Goal: Check status: Check status

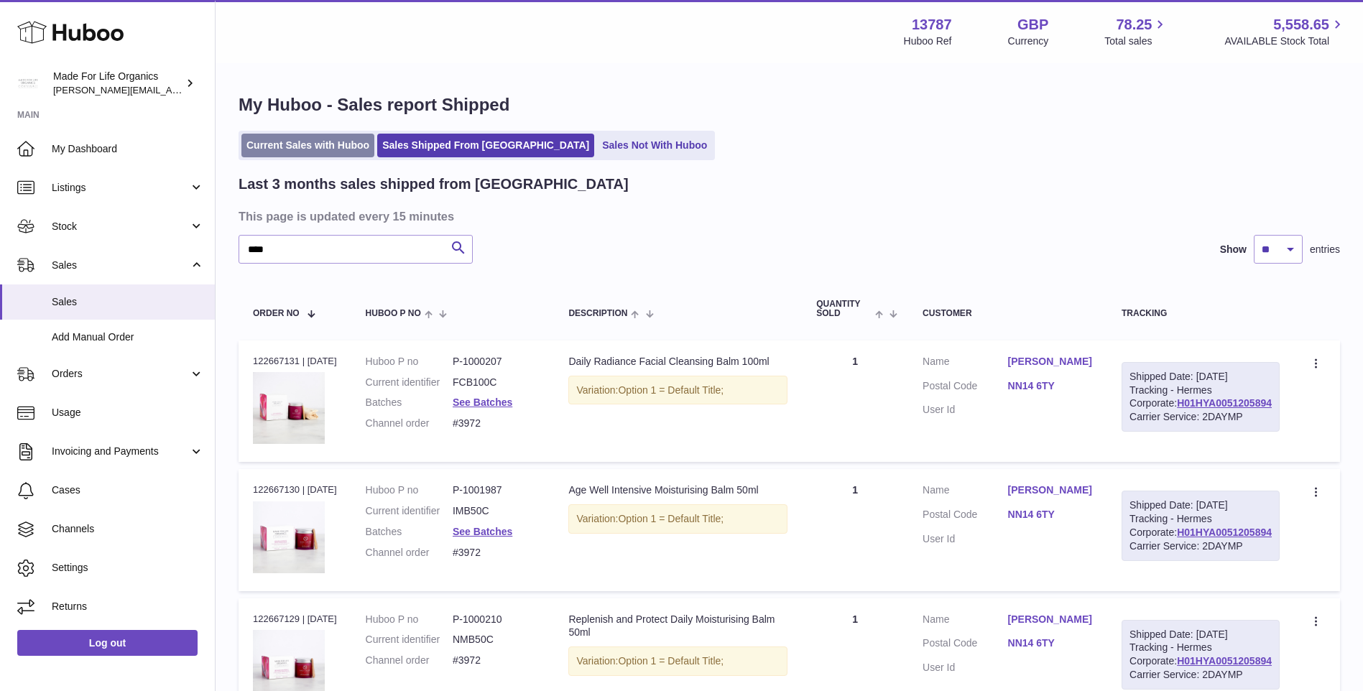
click at [262, 147] on link "Current Sales with Huboo" at bounding box center [307, 146] width 133 height 24
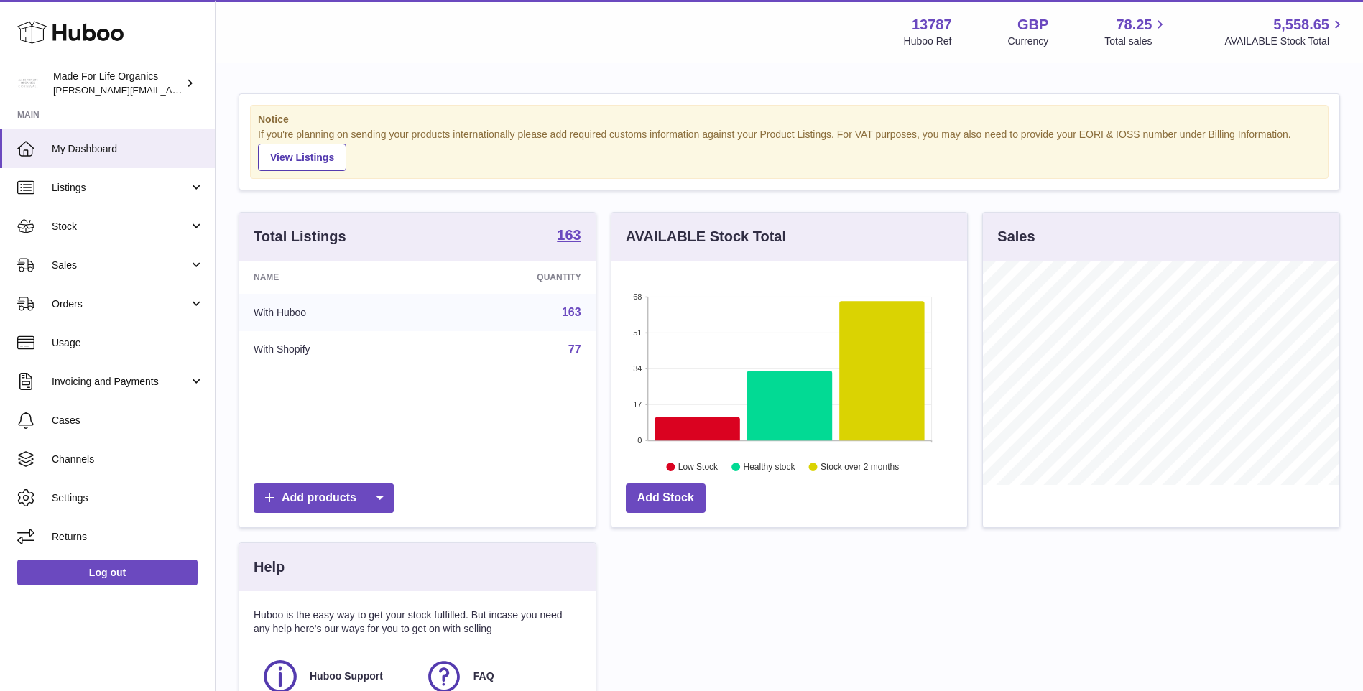
scroll to position [224, 356]
click at [92, 272] on span "Sales" at bounding box center [120, 266] width 137 height 14
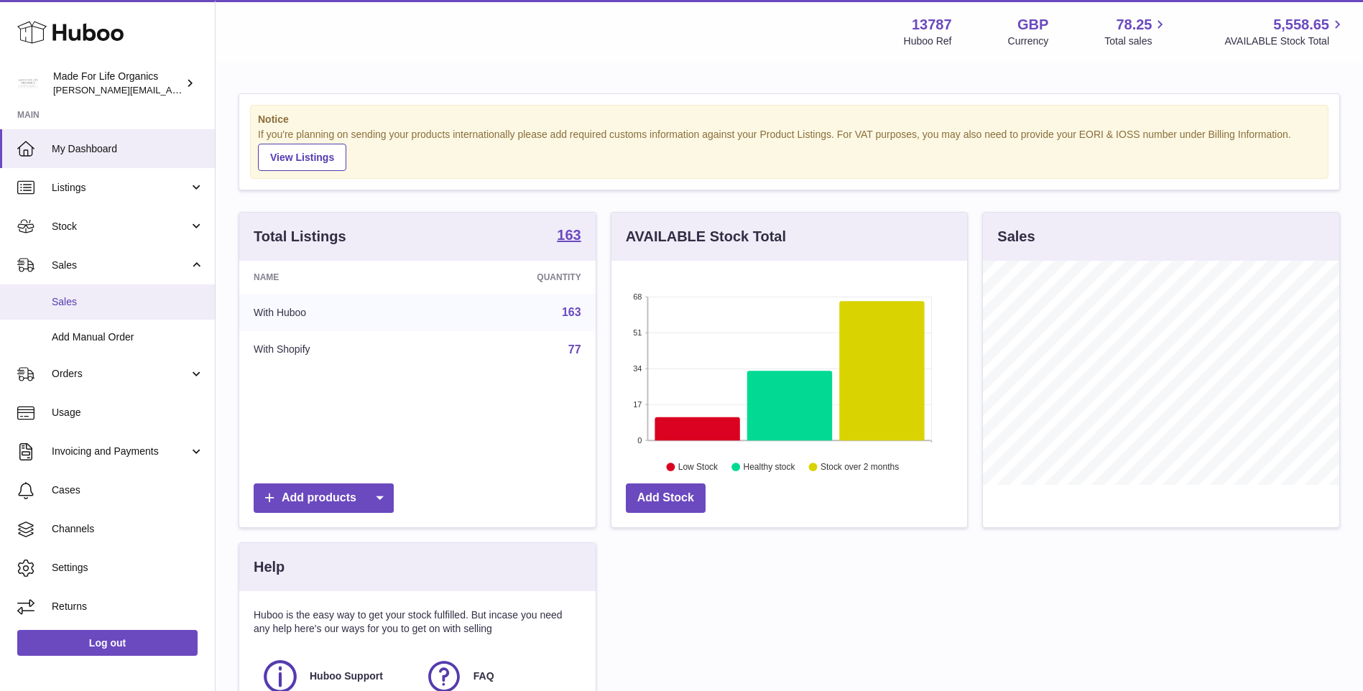
click at [91, 305] on span "Sales" at bounding box center [128, 302] width 152 height 14
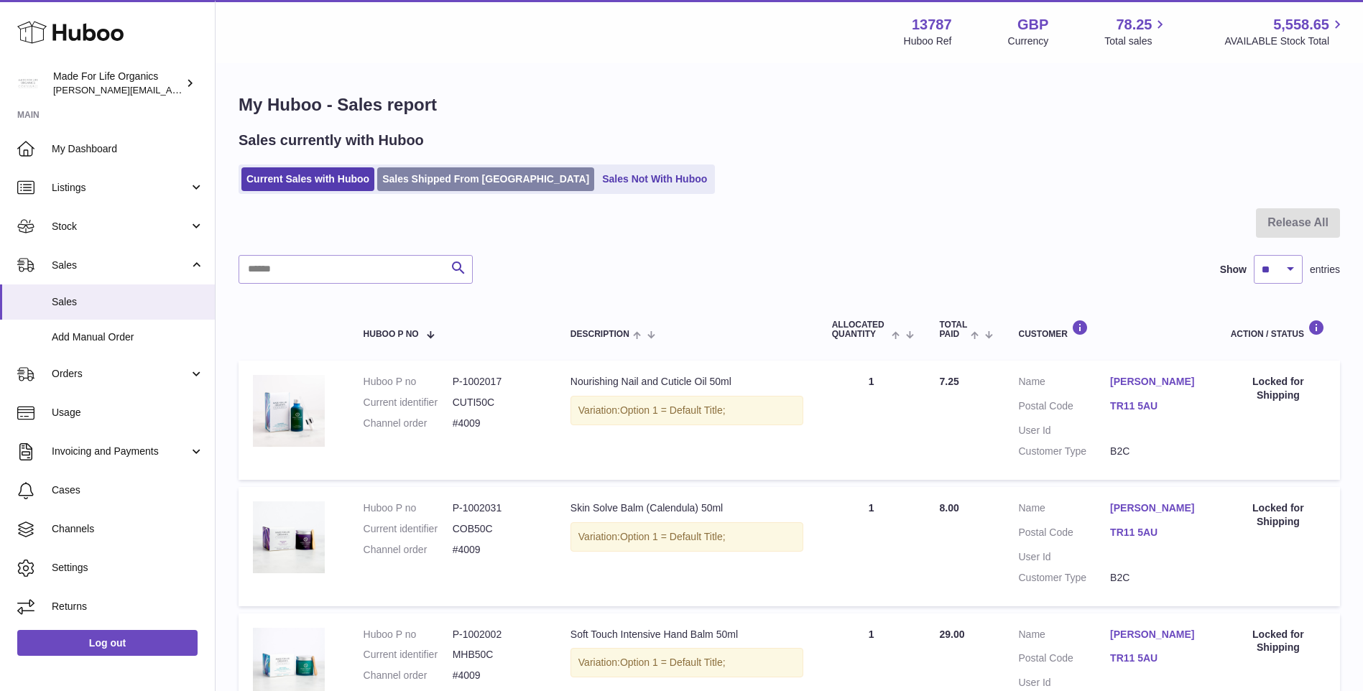
click at [416, 174] on link "Sales Shipped From [GEOGRAPHIC_DATA]" at bounding box center [485, 179] width 217 height 24
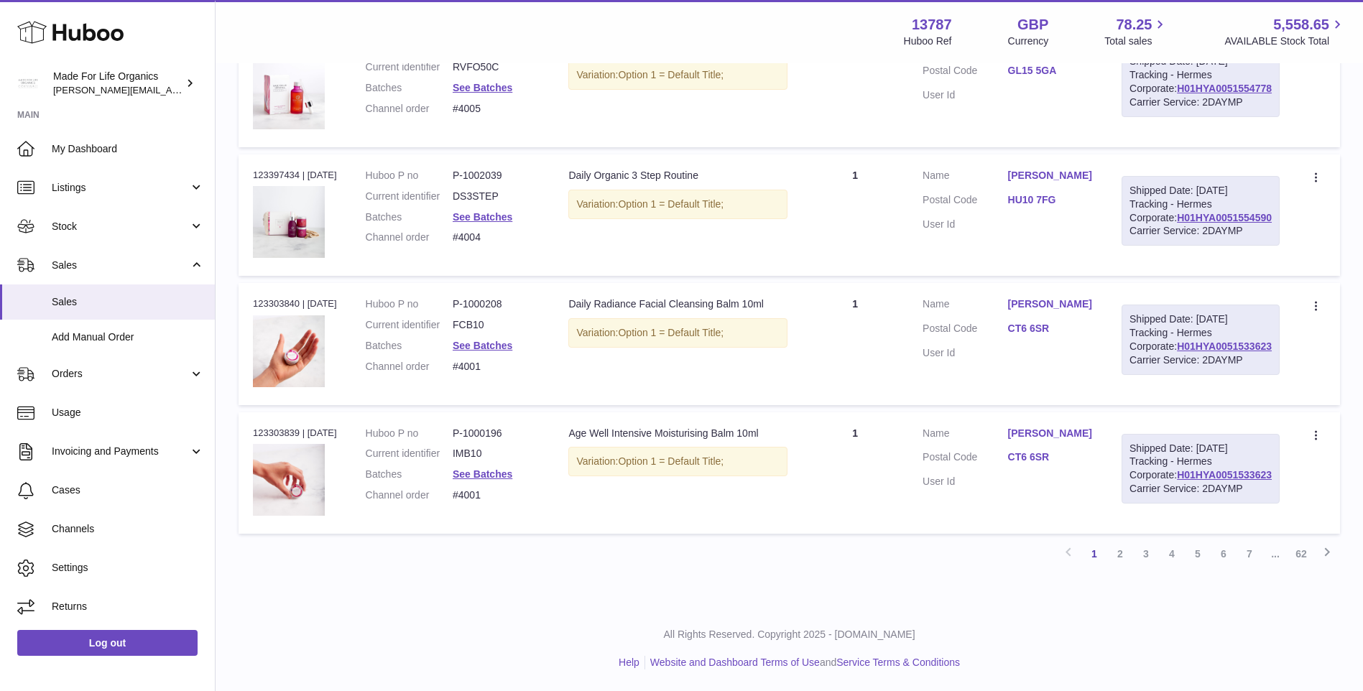
scroll to position [1410, 0]
click at [1119, 558] on link "2" at bounding box center [1120, 554] width 26 height 26
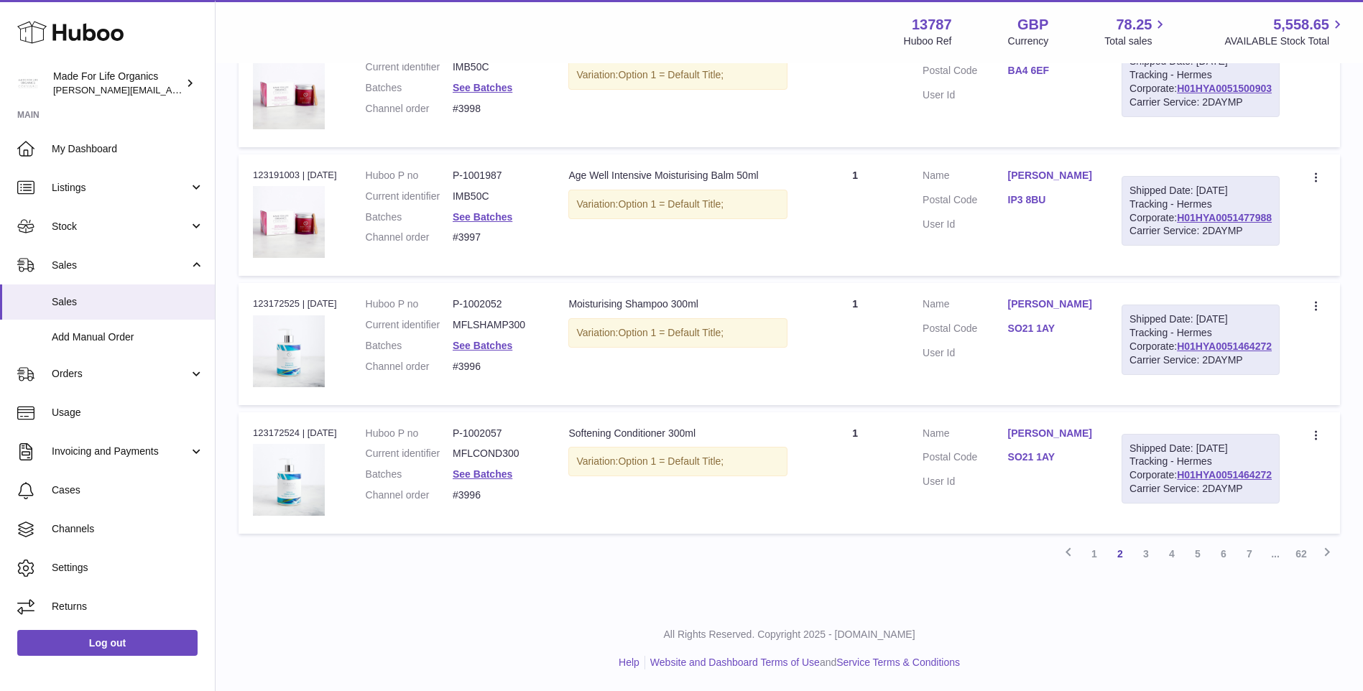
scroll to position [1410, 0]
click at [1099, 555] on link "1" at bounding box center [1094, 554] width 26 height 26
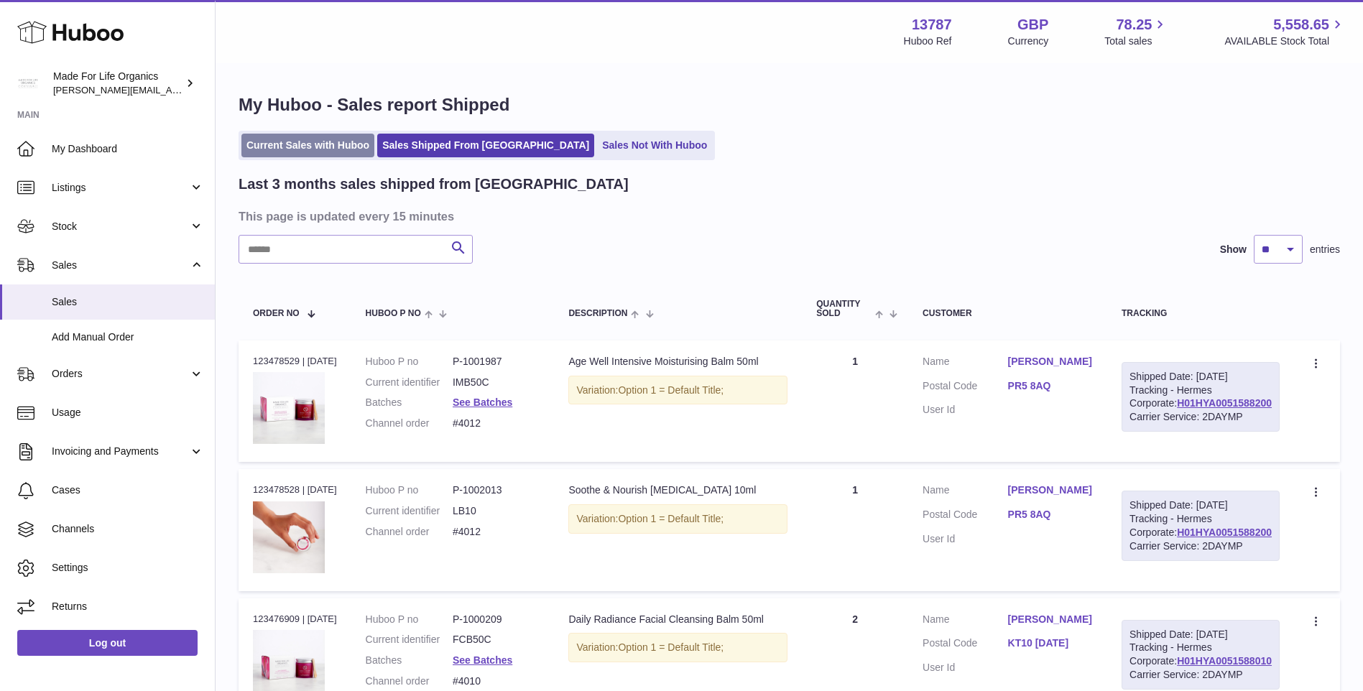
click at [328, 144] on link "Current Sales with Huboo" at bounding box center [307, 146] width 133 height 24
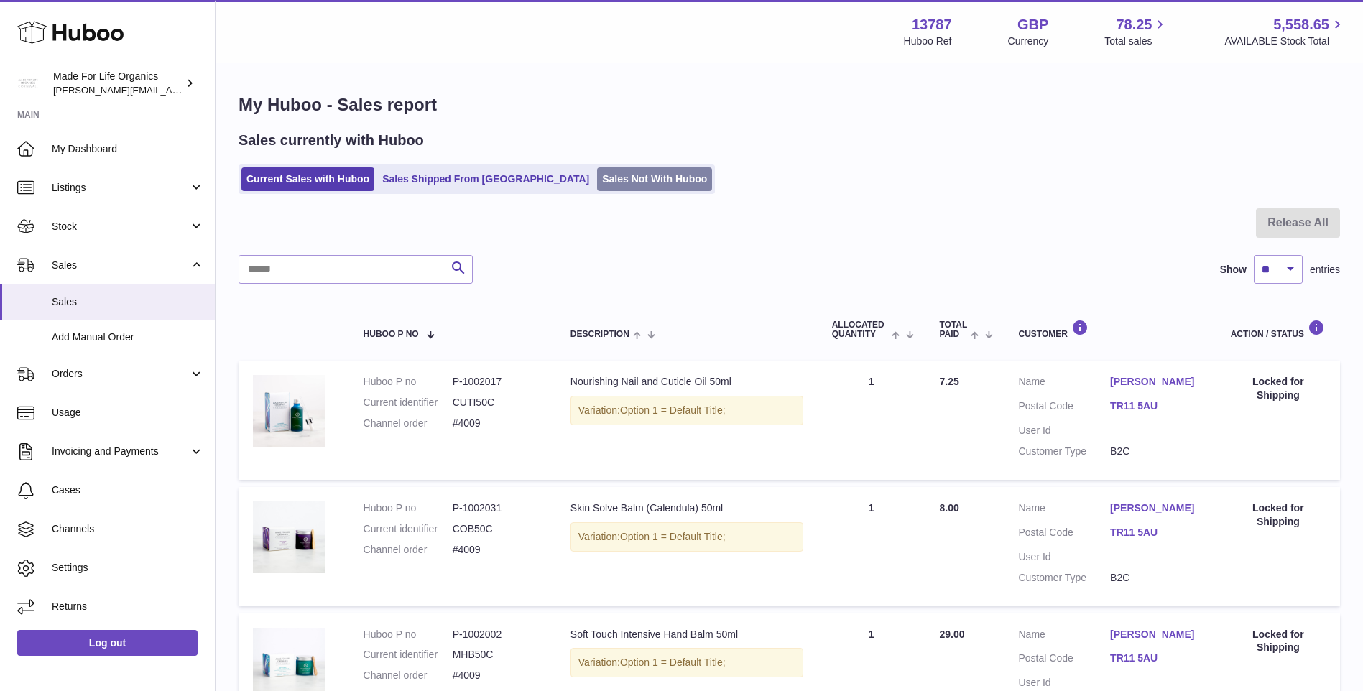
click at [597, 177] on link "Sales Not With Huboo" at bounding box center [654, 179] width 115 height 24
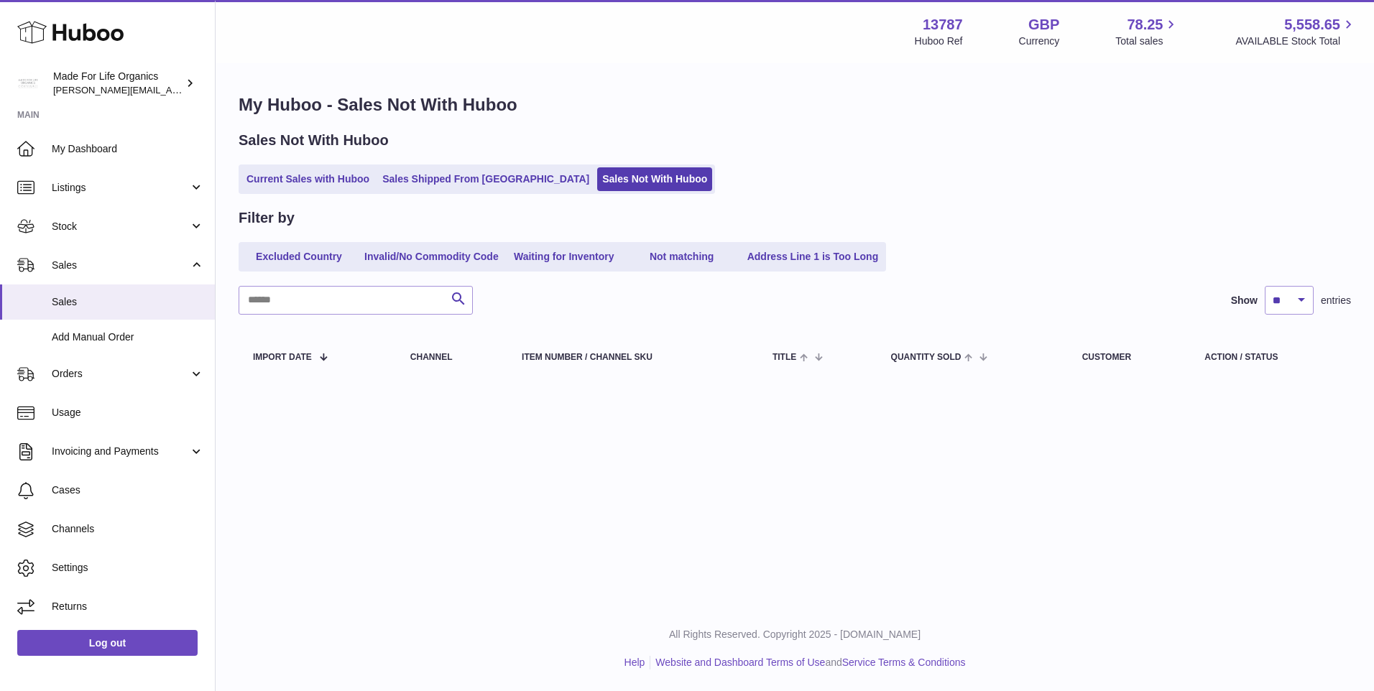
click at [445, 192] on ul "Current Sales with Huboo Sales Shipped From Huboo Sales Not With Huboo" at bounding box center [477, 179] width 476 height 29
click at [455, 176] on link "Sales Shipped From [GEOGRAPHIC_DATA]" at bounding box center [485, 179] width 217 height 24
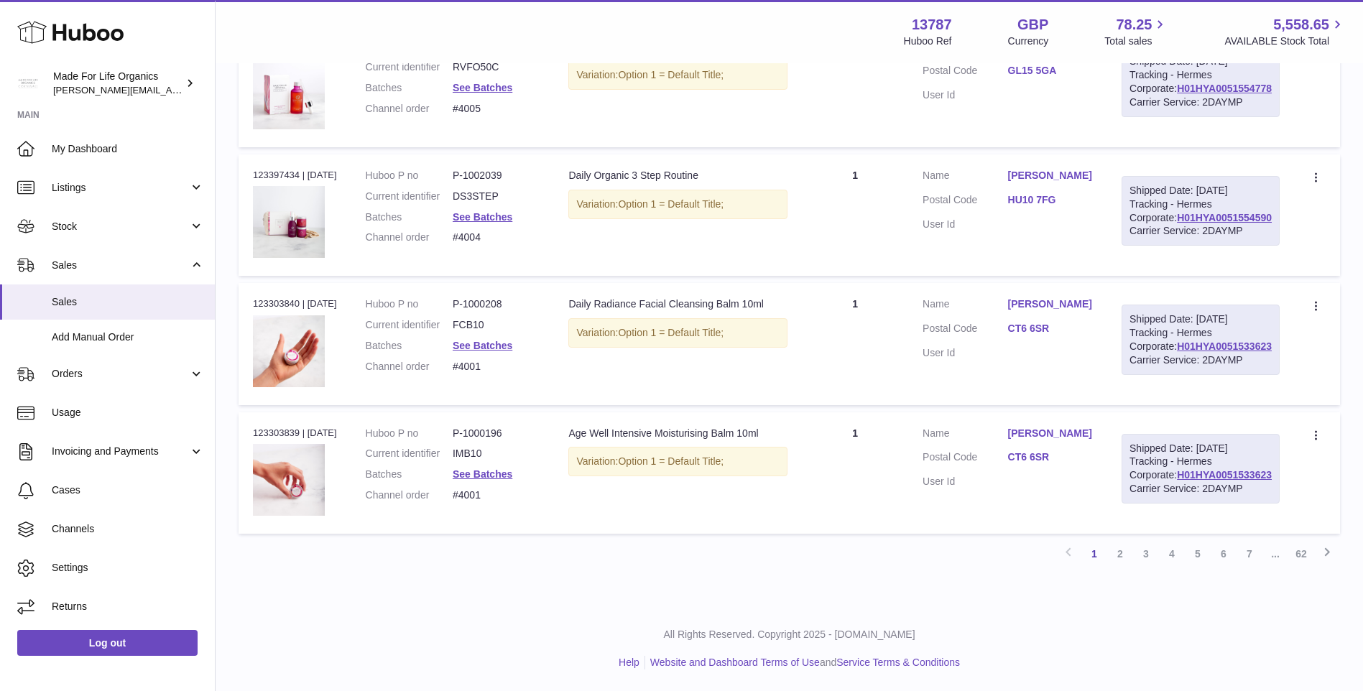
scroll to position [1410, 0]
click at [1113, 555] on link "2" at bounding box center [1120, 554] width 26 height 26
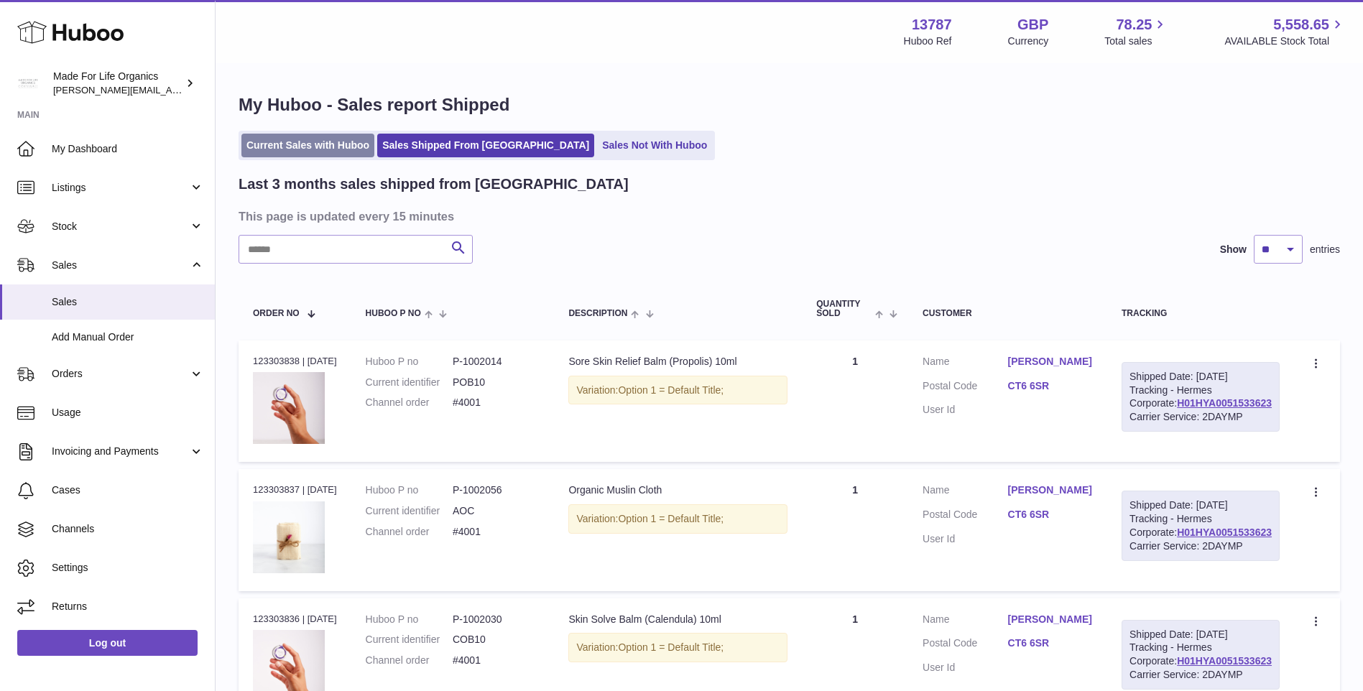
click at [274, 151] on link "Current Sales with Huboo" at bounding box center [307, 146] width 133 height 24
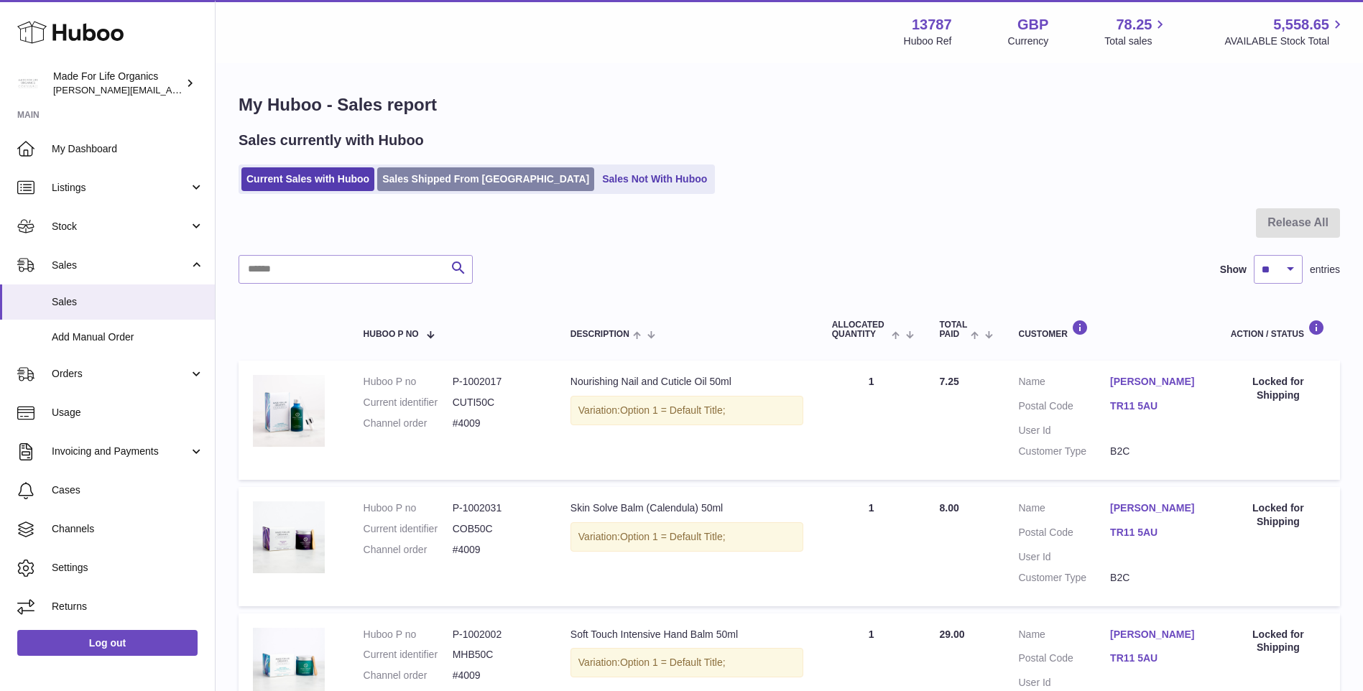
click at [402, 175] on link "Sales Shipped From [GEOGRAPHIC_DATA]" at bounding box center [485, 179] width 217 height 24
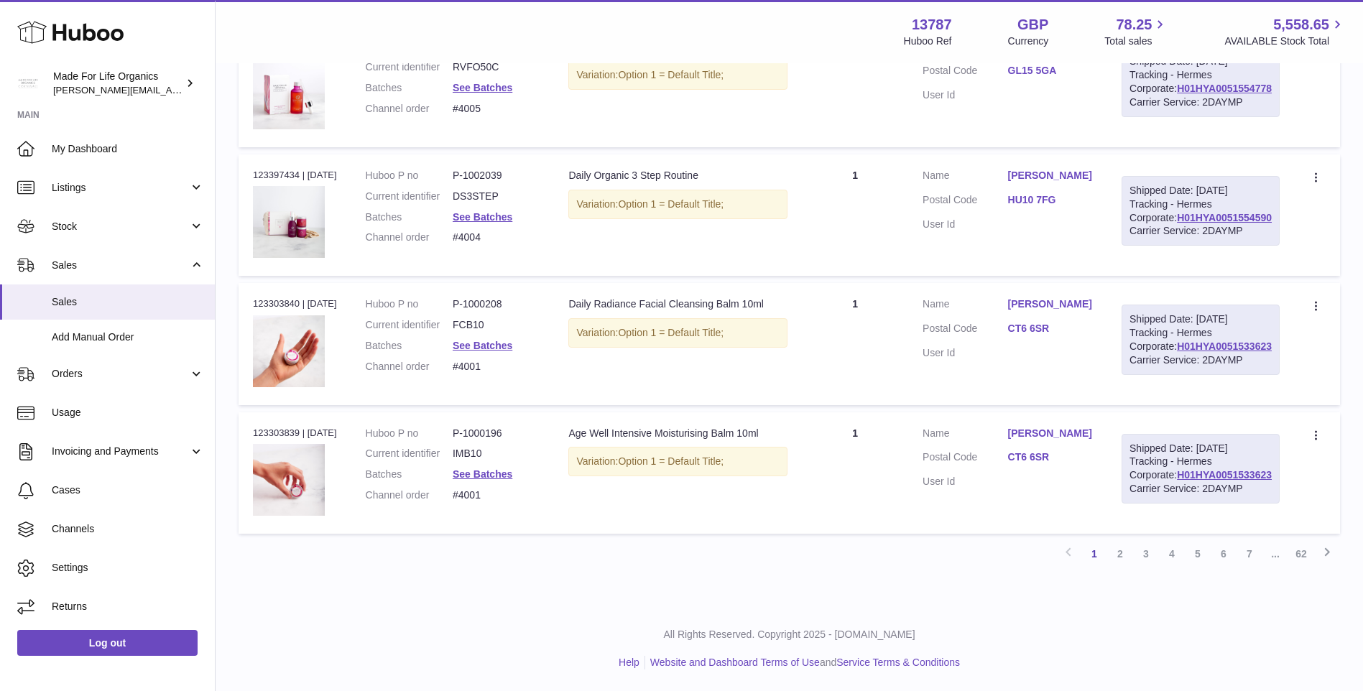
scroll to position [1410, 0]
click at [1119, 560] on link "2" at bounding box center [1120, 554] width 26 height 26
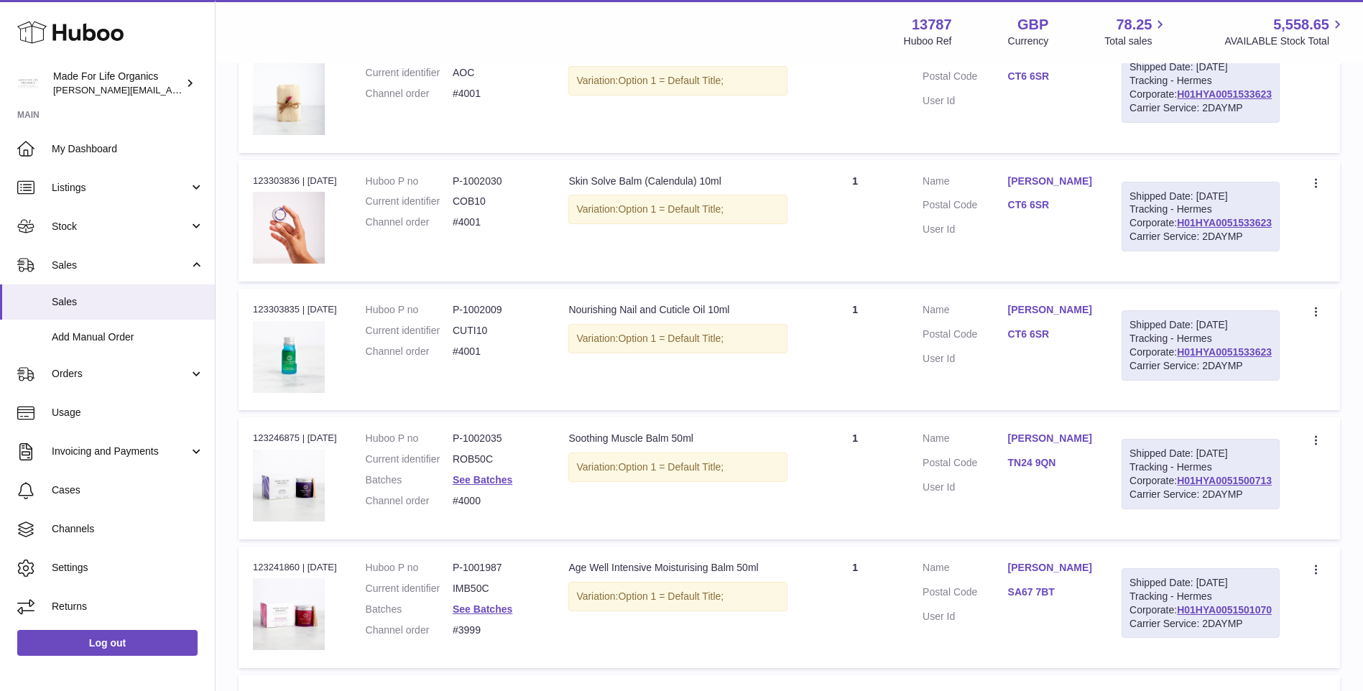
scroll to position [65, 0]
